Goal: Task Accomplishment & Management: Use online tool/utility

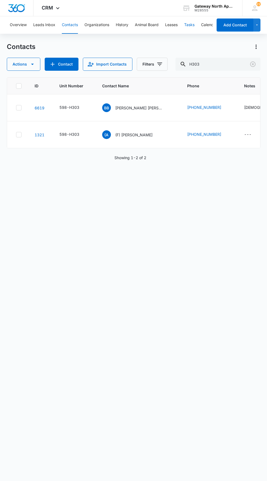
click at [190, 32] on button "Tasks" at bounding box center [189, 24] width 10 height 17
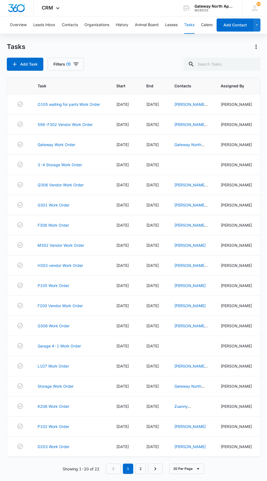
scroll to position [10, 0]
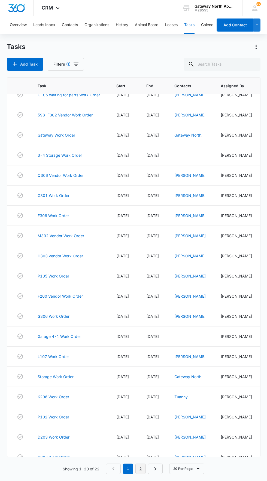
click at [141, 474] on link "2" at bounding box center [140, 469] width 10 height 10
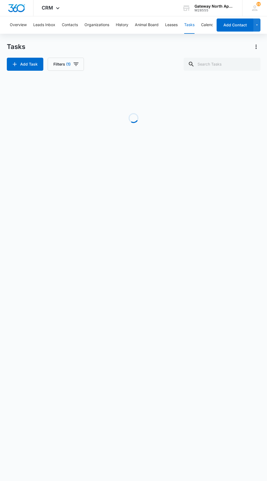
scroll to position [0, 0]
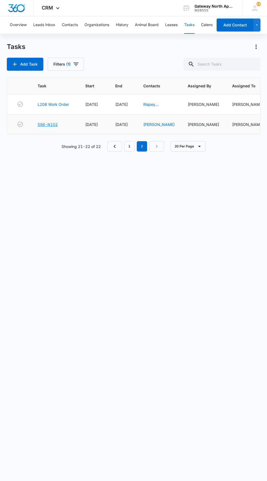
click at [52, 127] on link "598-N102" at bounding box center [48, 125] width 20 height 6
